Goal: Task Accomplishment & Management: Complete application form

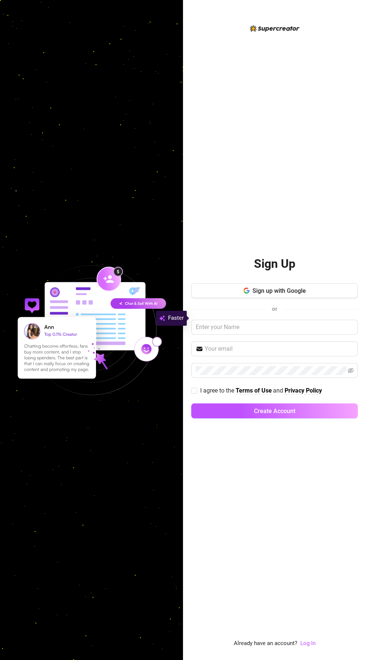
scroll to position [3, 0]
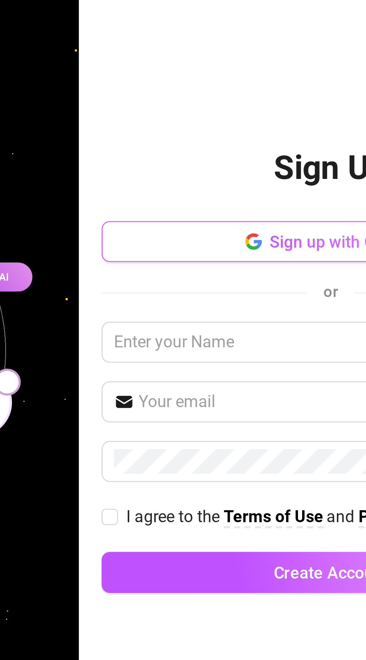
click at [216, 298] on button "Sign up with Google" at bounding box center [274, 290] width 166 height 15
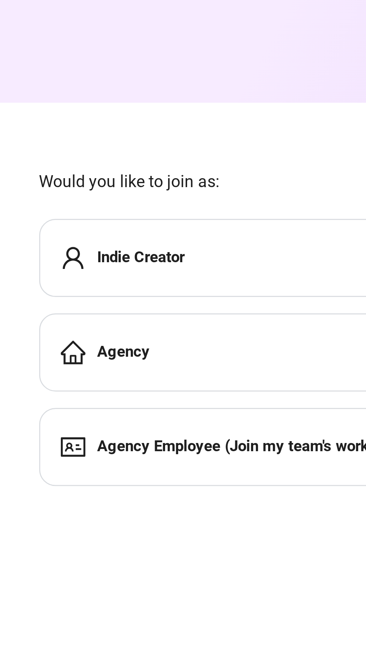
click at [176, 92] on strong "Indie Creator" at bounding box center [188, 93] width 32 height 7
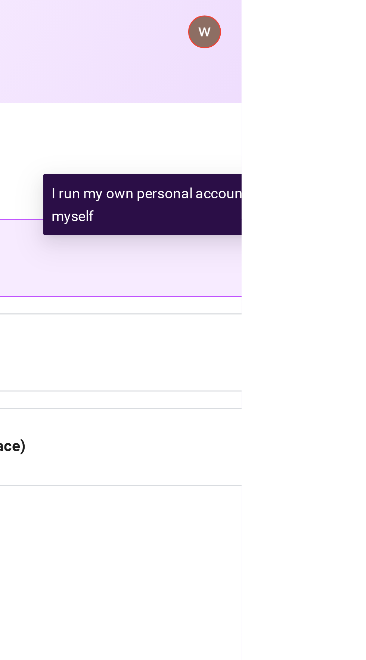
click at [321, 62] on span "Would you like to join as:" at bounding box center [269, 65] width 237 height 9
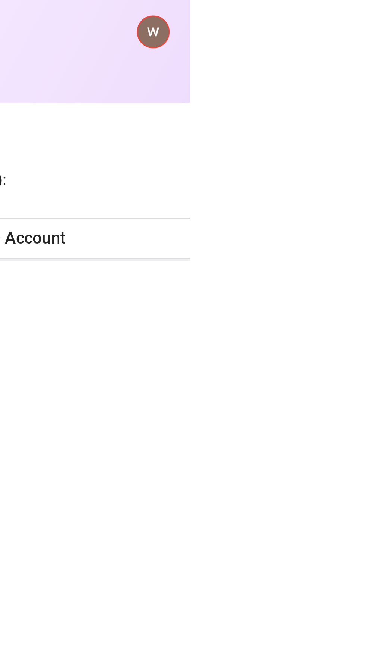
click at [351, 14] on img at bounding box center [352, 11] width 11 height 11
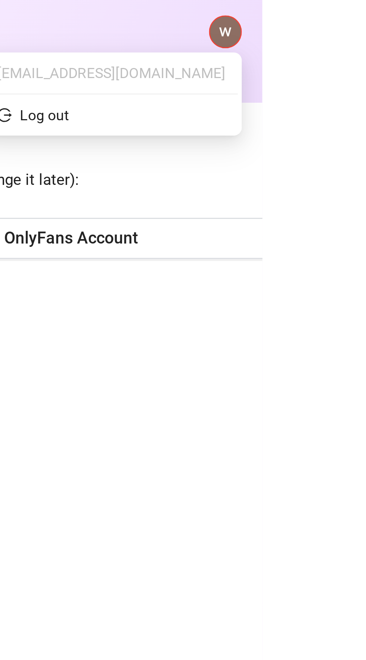
click at [343, 100] on form "OnlyFans Accounts (you can always change it later): + Add OnlyFans Account Back…" at bounding box center [288, 286] width 284 height 498
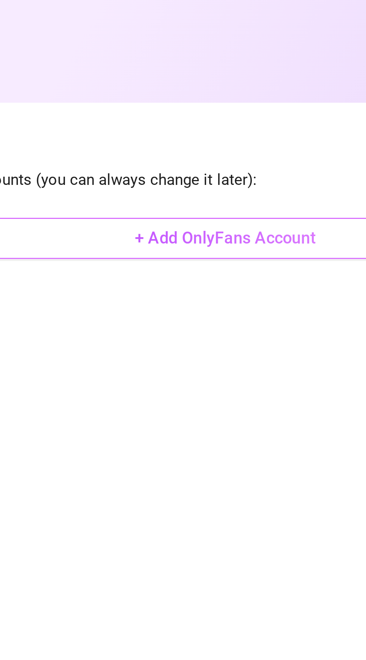
click at [279, 87] on span "+ Add OnlyFans Account" at bounding box center [288, 86] width 66 height 7
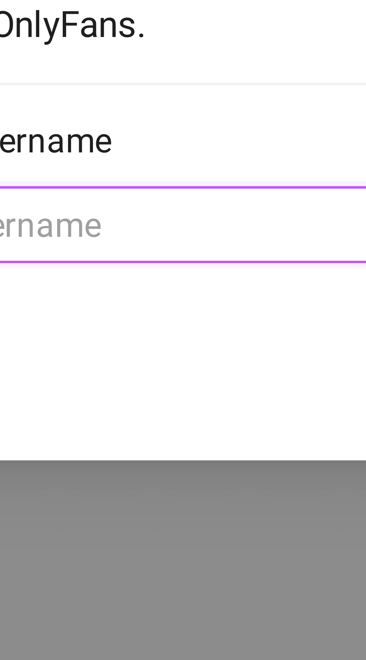
click at [167, 108] on input "Enter OnlyFans account username" at bounding box center [181, 110] width 86 height 8
